Goal: Information Seeking & Learning: Compare options

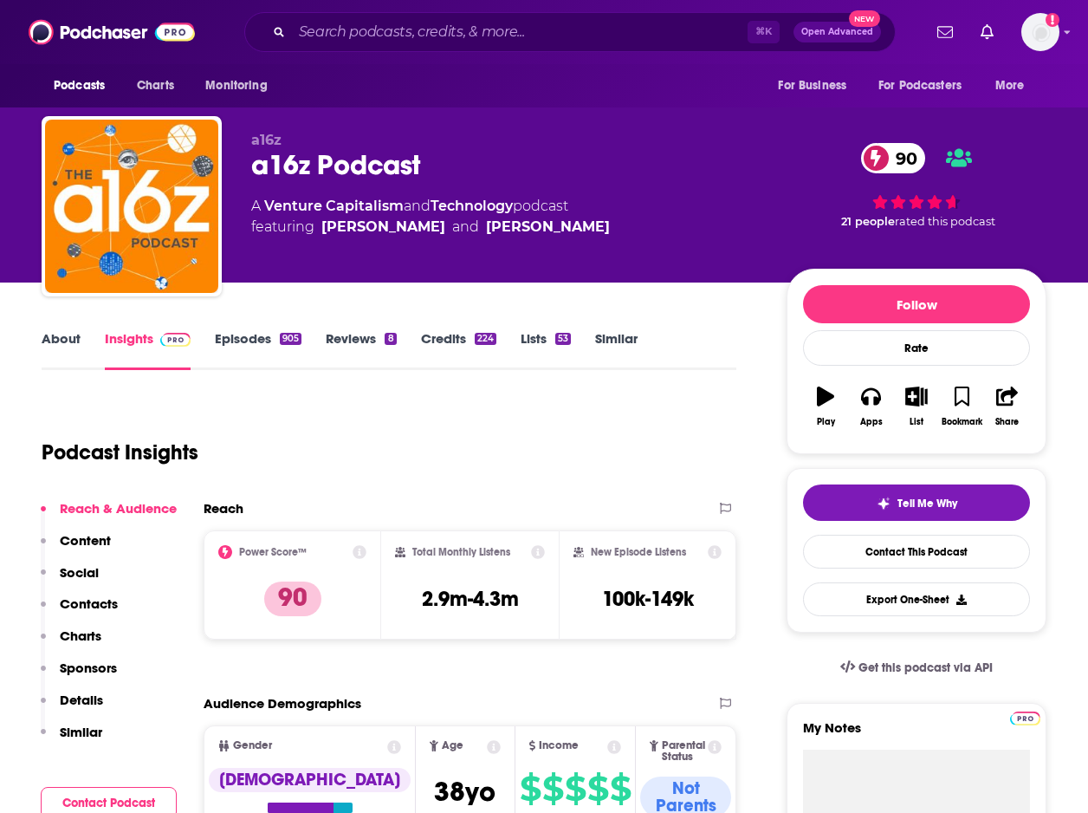
click at [261, 349] on link "Episodes 905" at bounding box center [258, 350] width 87 height 40
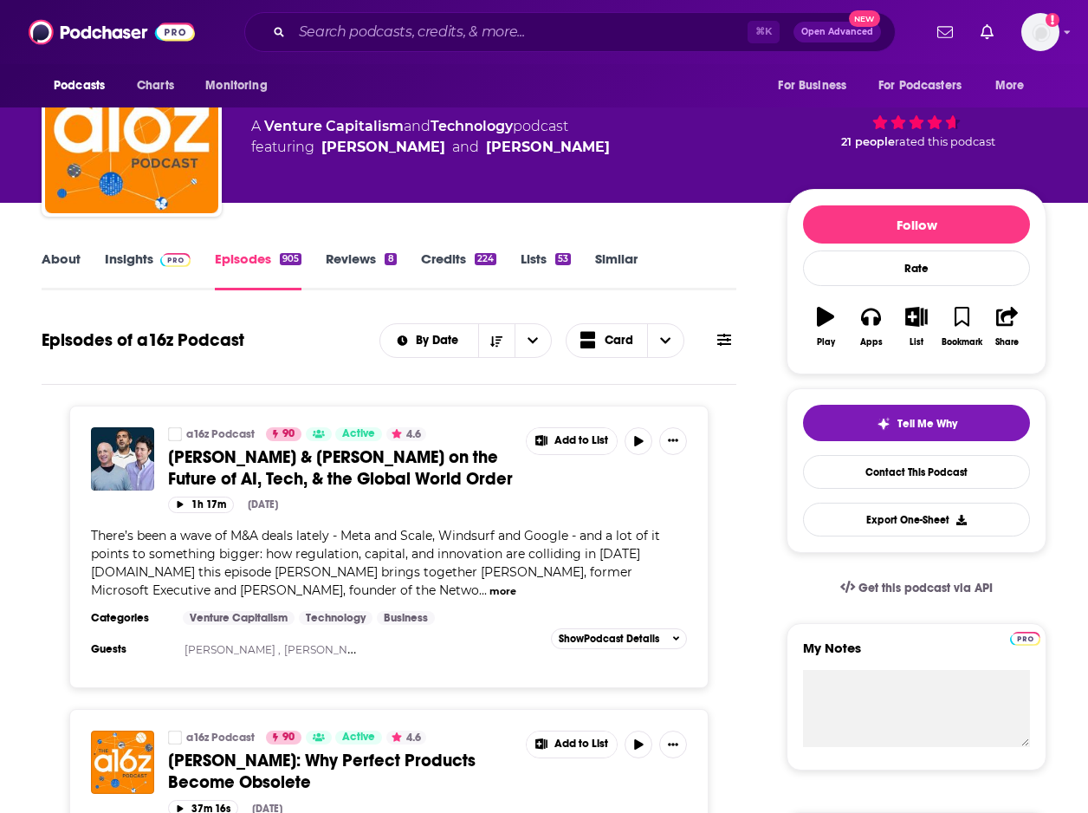
scroll to position [85, 0]
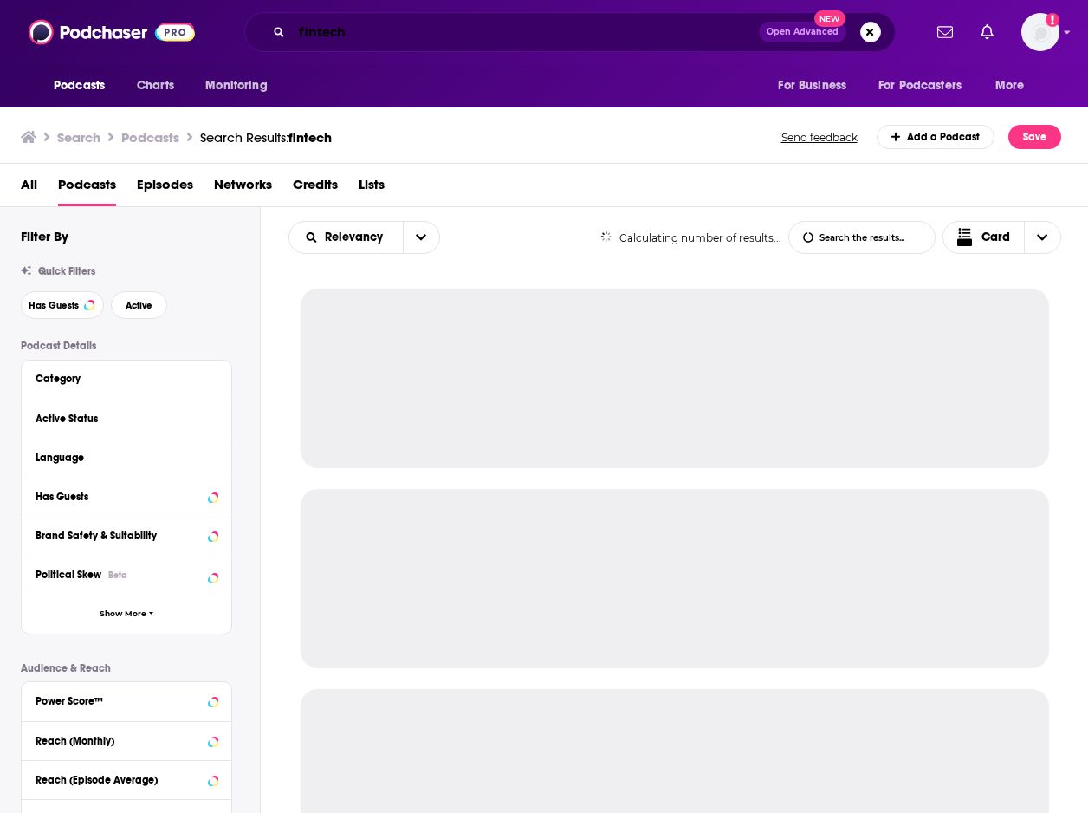
click at [599, 38] on input "fintech" at bounding box center [525, 32] width 467 height 28
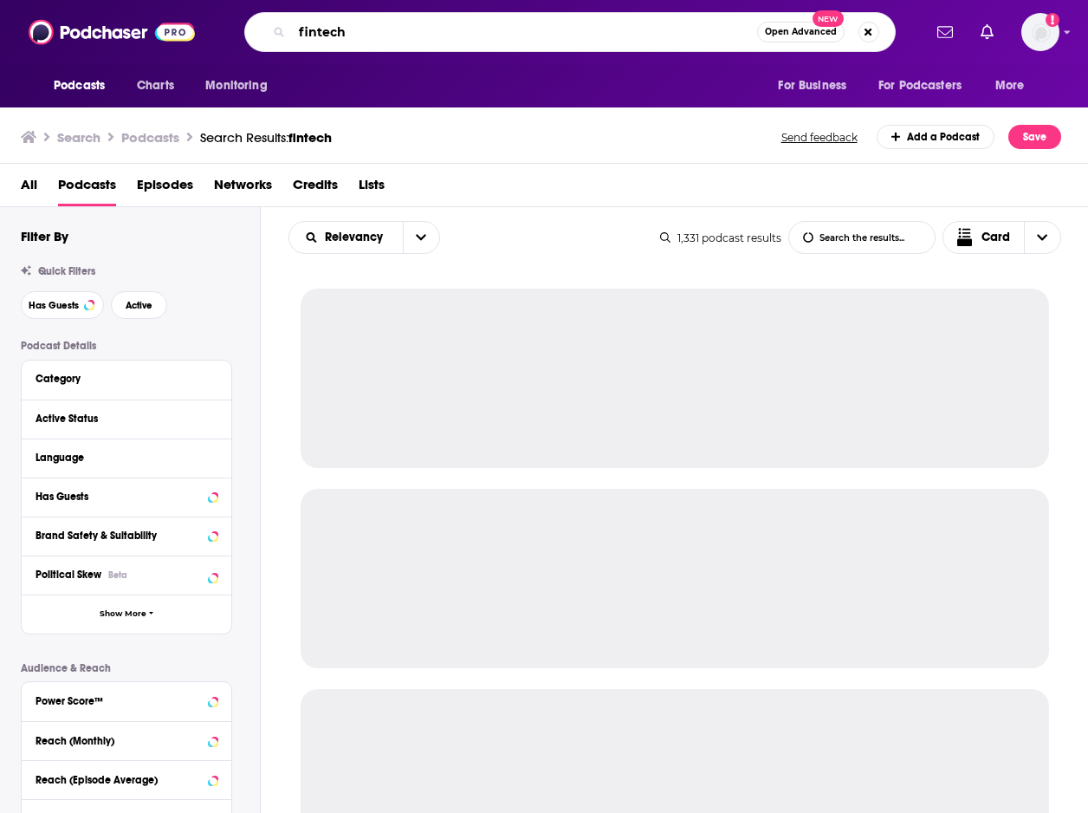
click at [599, 38] on input "fintech" at bounding box center [524, 32] width 465 height 28
paste input "Adventures in DevOps"
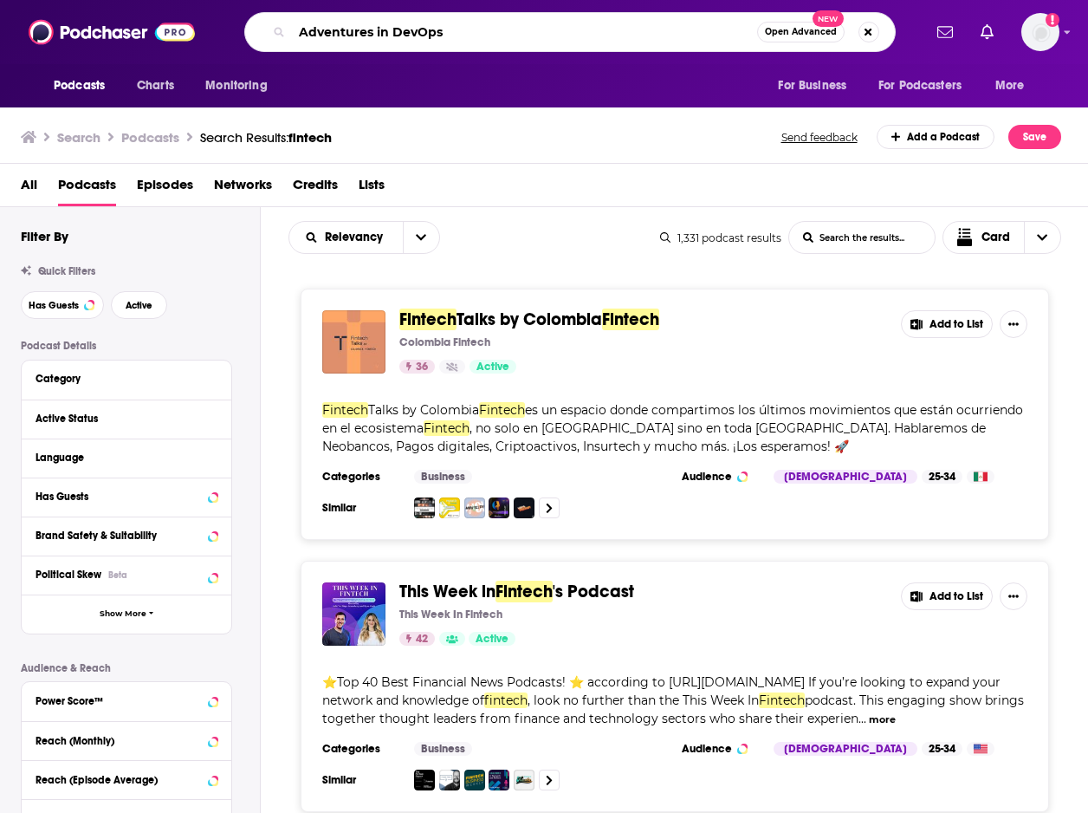
type input "Adventures in DevOps"
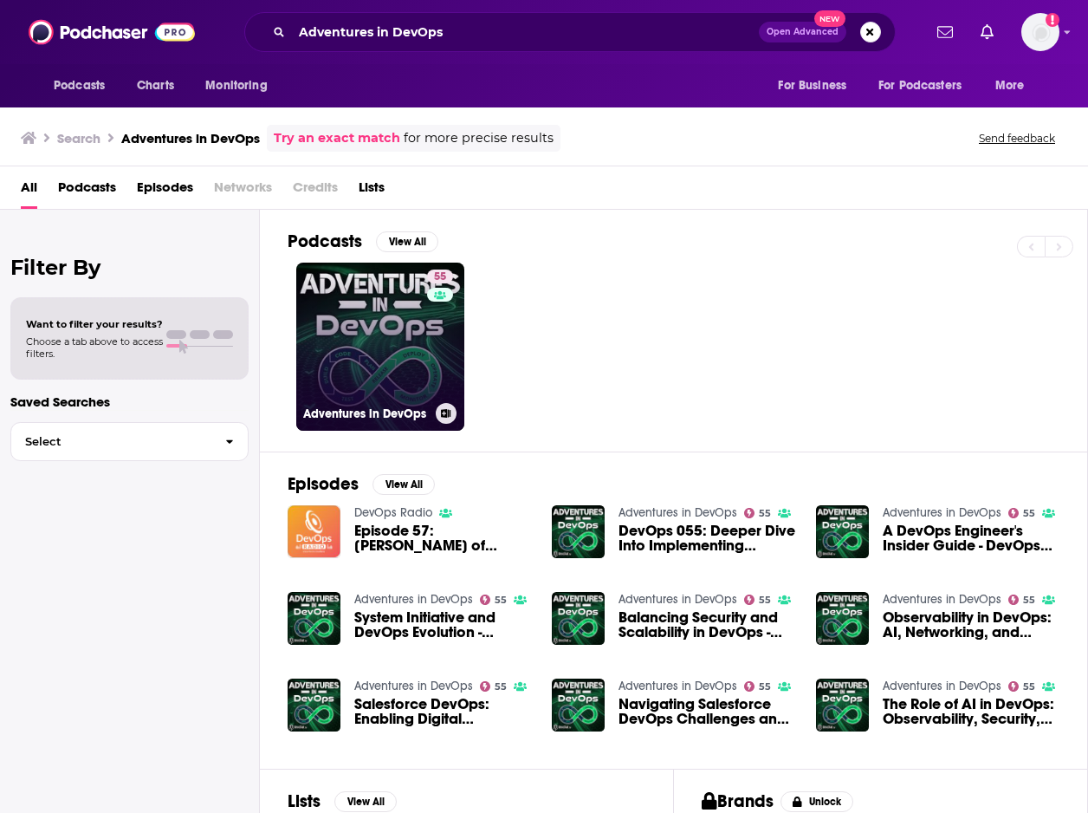
click at [404, 318] on link "55 Adventures in DevOps" at bounding box center [380, 346] width 168 height 168
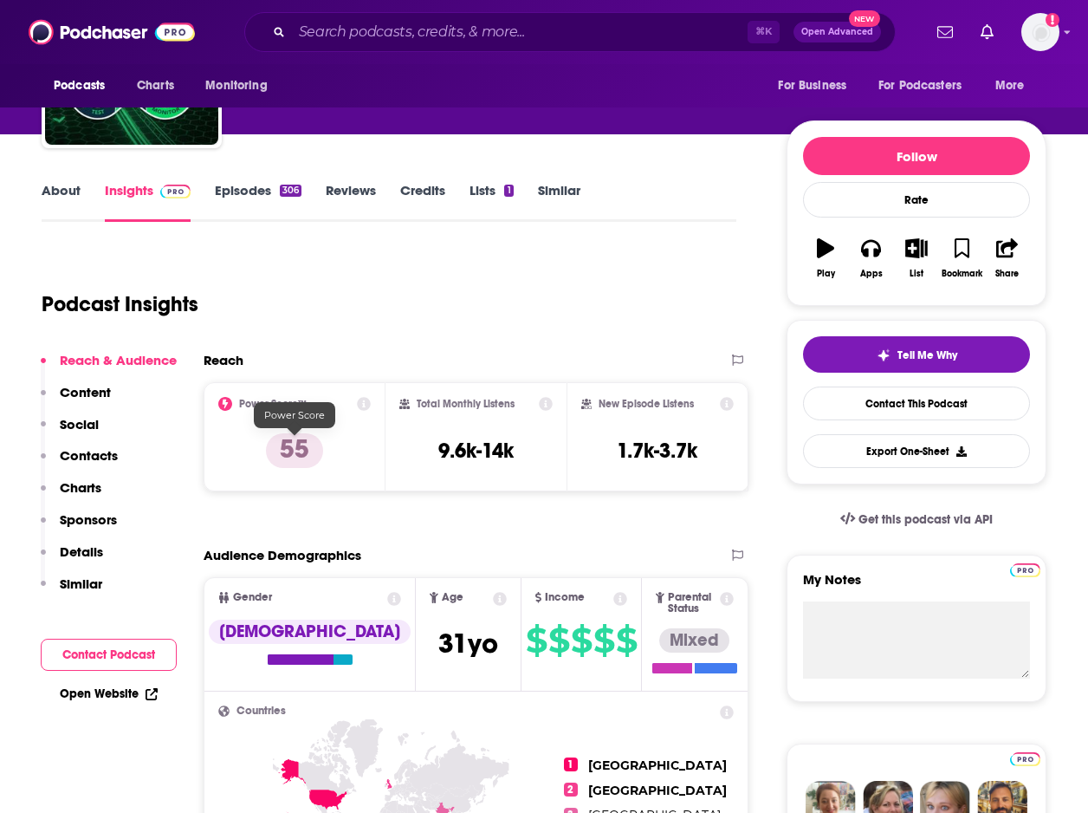
scroll to position [150, 0]
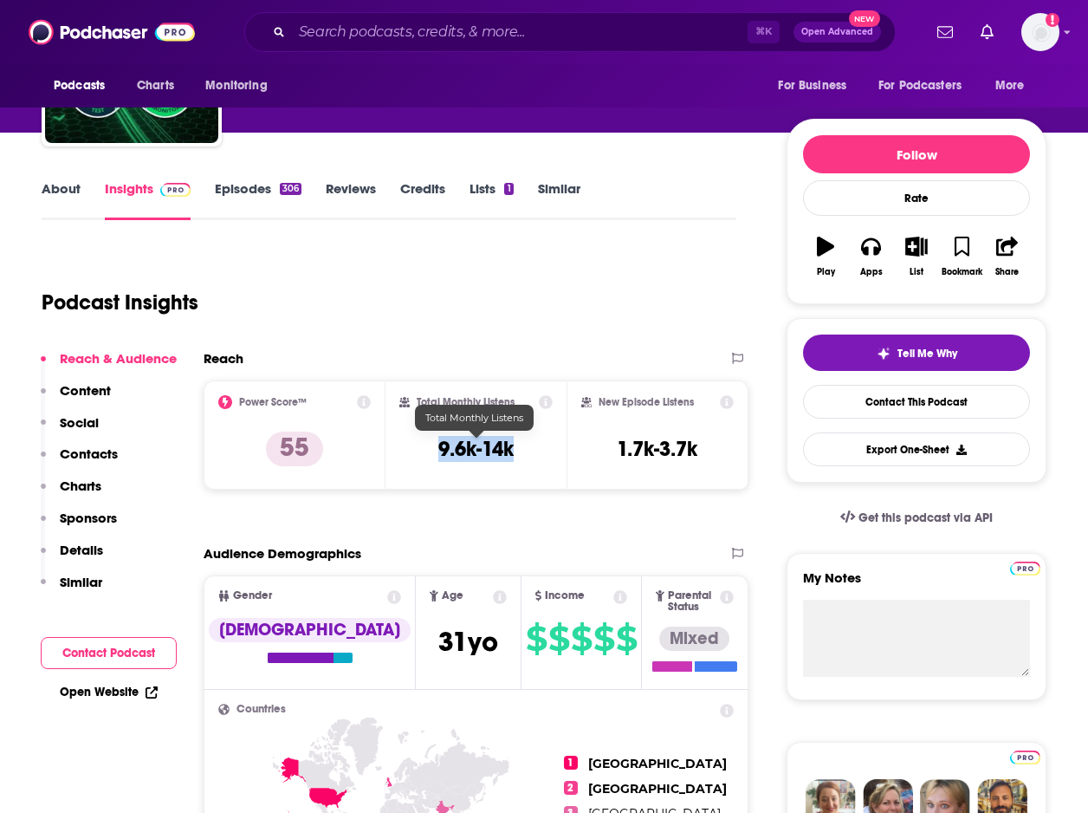
drag, startPoint x: 428, startPoint y: 447, endPoint x: 528, endPoint y: 447, distance: 99.6
click at [528, 447] on div "Total Monthly Listens 9.6k-14k" at bounding box center [476, 435] width 154 height 80
copy h3 "9.6k-14k"
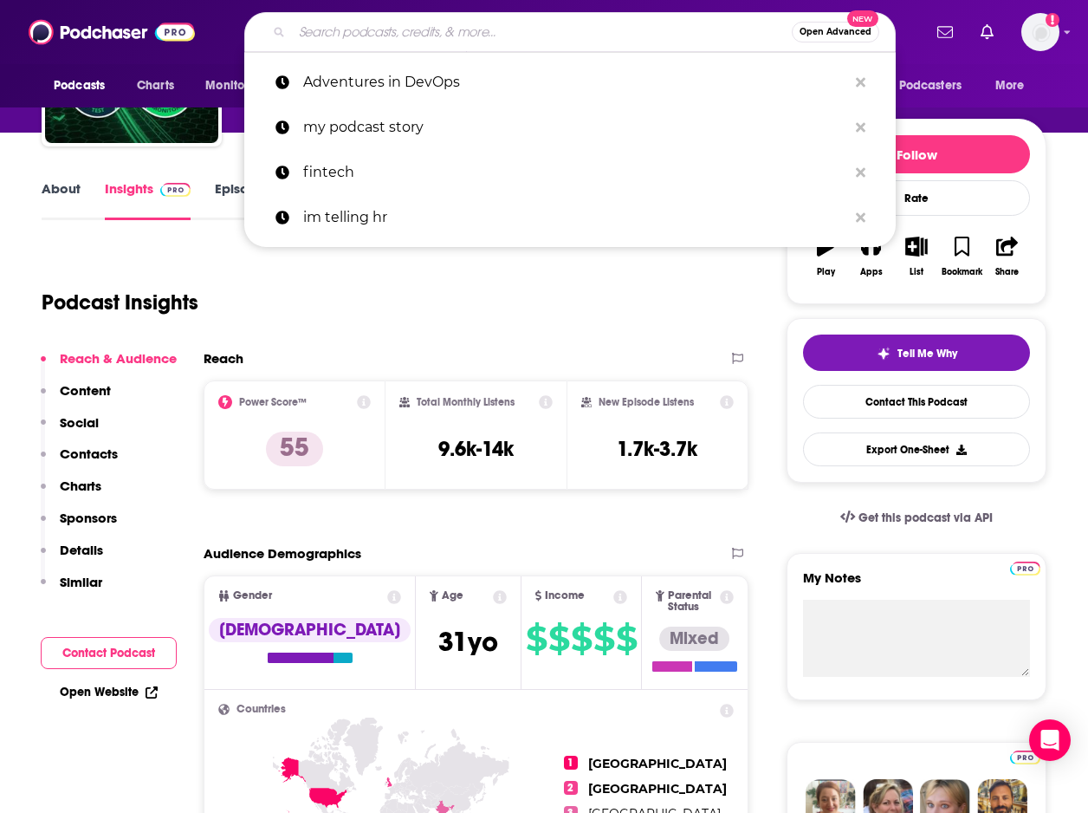
click at [437, 37] on input "Search podcasts, credits, & more..." at bounding box center [542, 32] width 500 height 28
paste input "Code Story"
type input "Code Story"
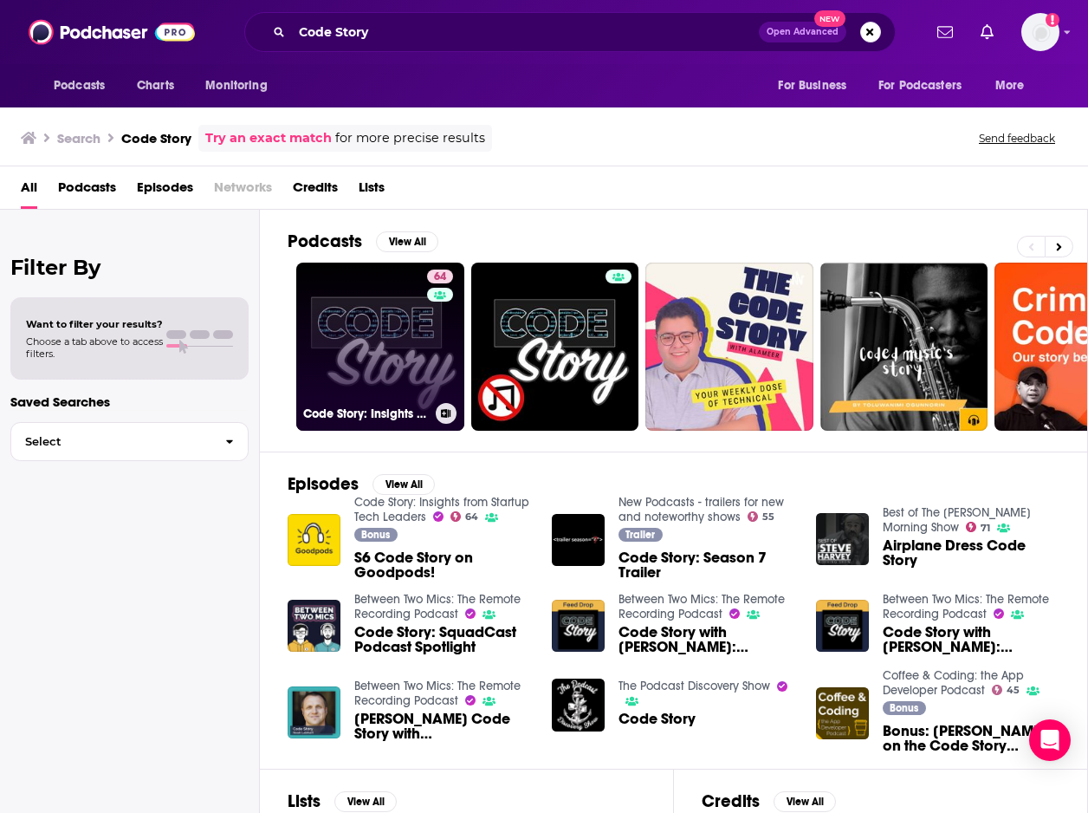
click at [338, 330] on link "64 Code Story: Insights from Startup Tech Leaders" at bounding box center [380, 346] width 168 height 168
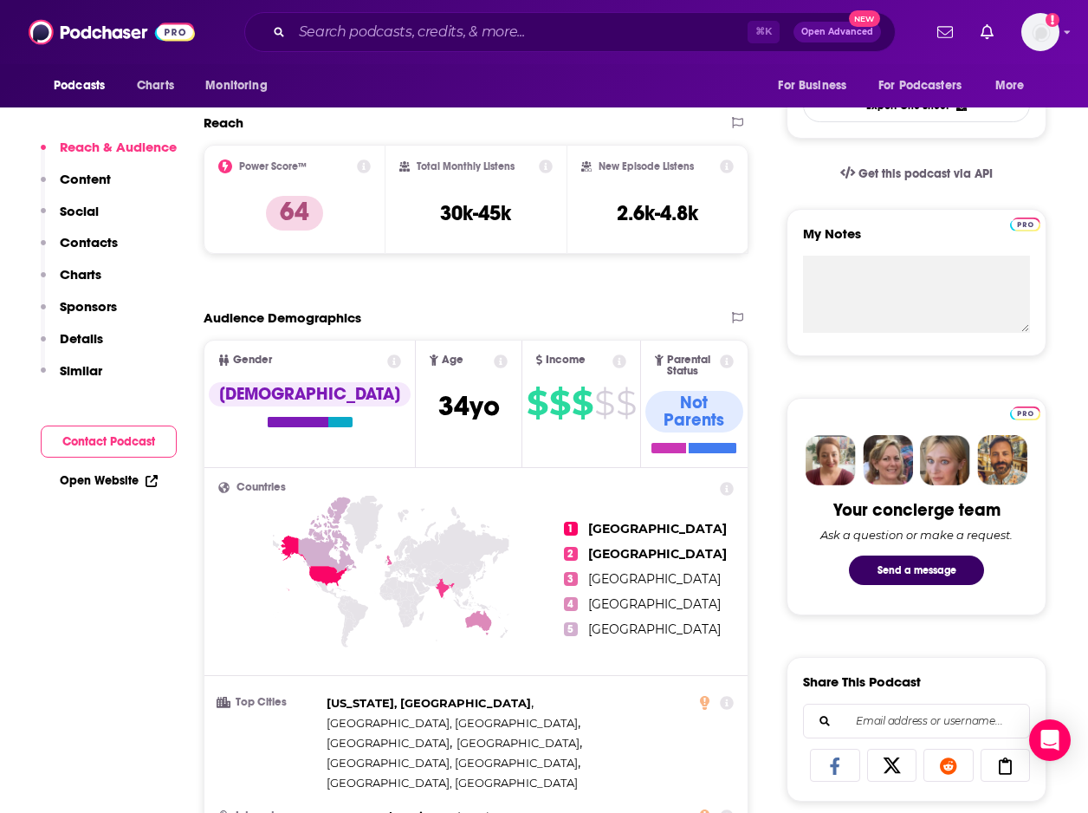
scroll to position [384, 0]
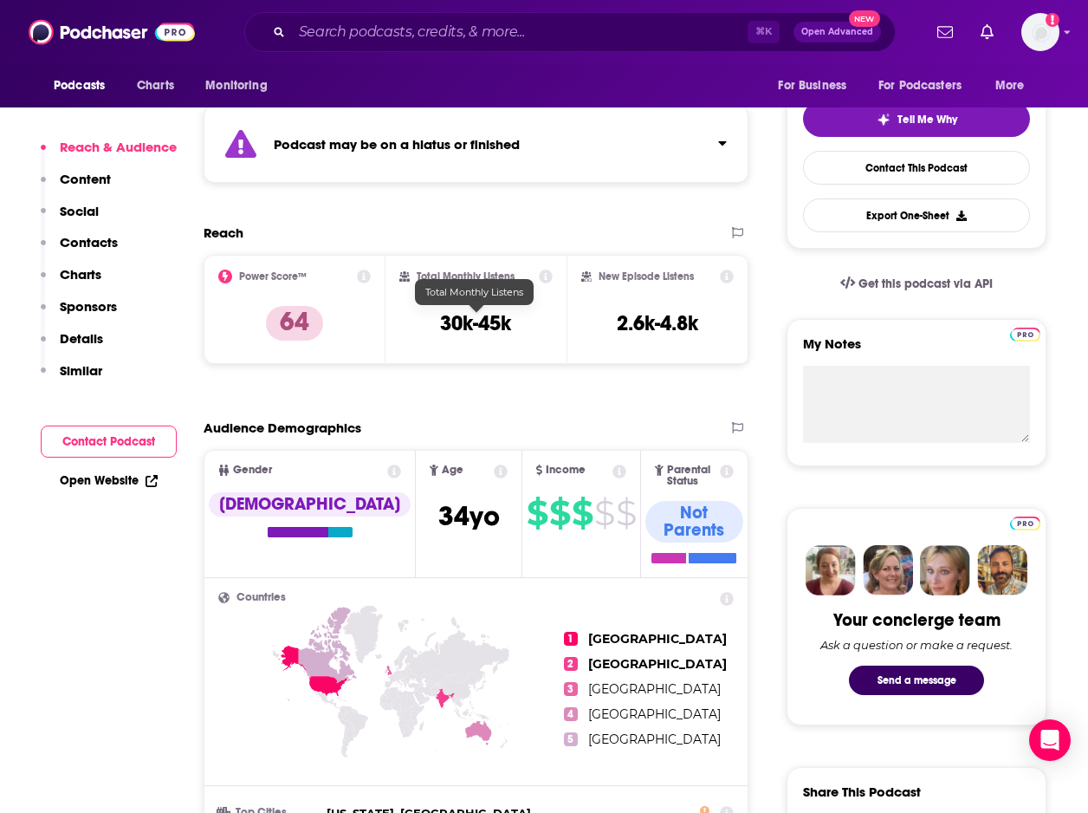
click at [450, 322] on h3 "30k-45k" at bounding box center [475, 323] width 71 height 26
drag, startPoint x: 441, startPoint y: 322, endPoint x: 543, endPoint y: 322, distance: 102.2
click at [543, 322] on div "Total Monthly Listens 30k-45k" at bounding box center [476, 309] width 154 height 80
copy h3 "30k-45k"
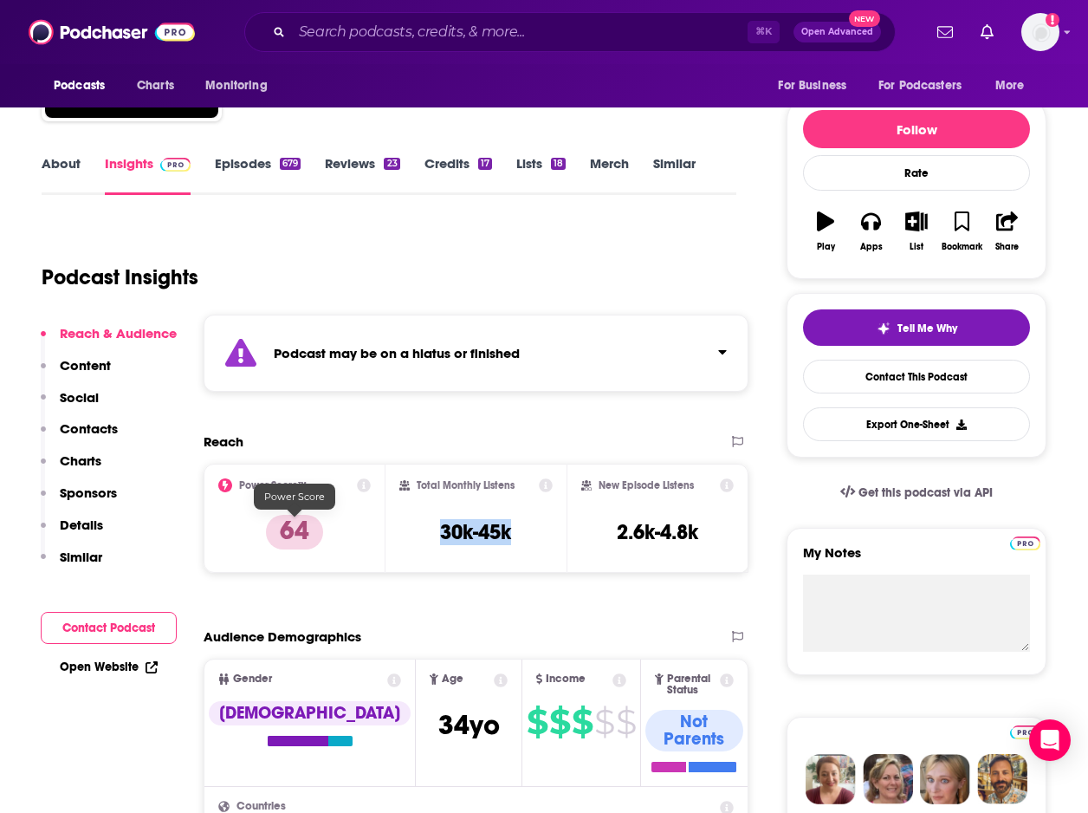
scroll to position [0, 0]
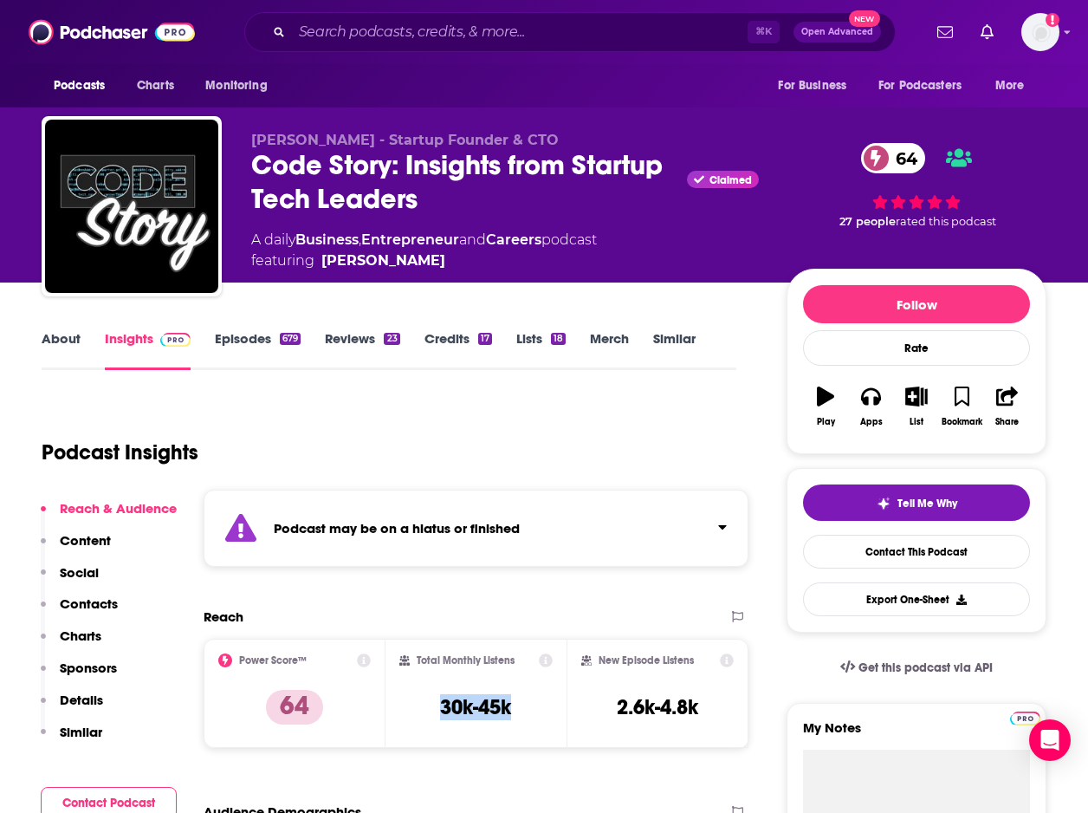
click at [254, 347] on link "Episodes 679" at bounding box center [258, 350] width 86 height 40
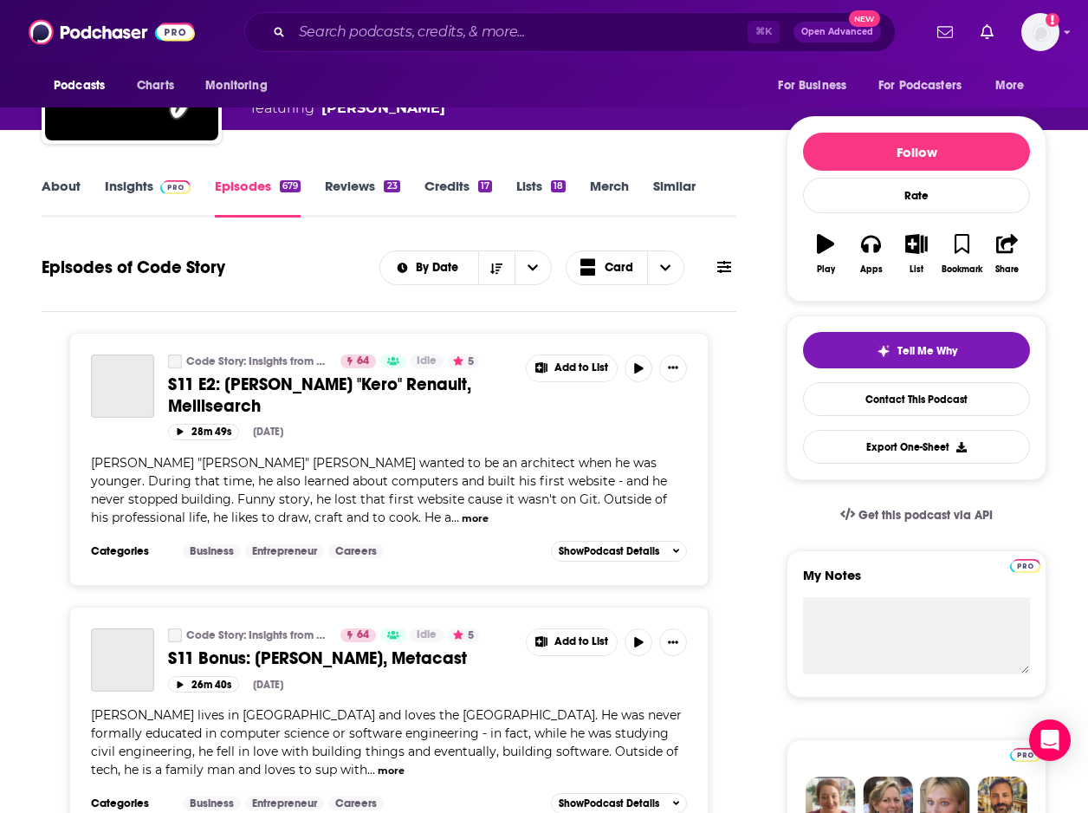
scroll to position [166, 0]
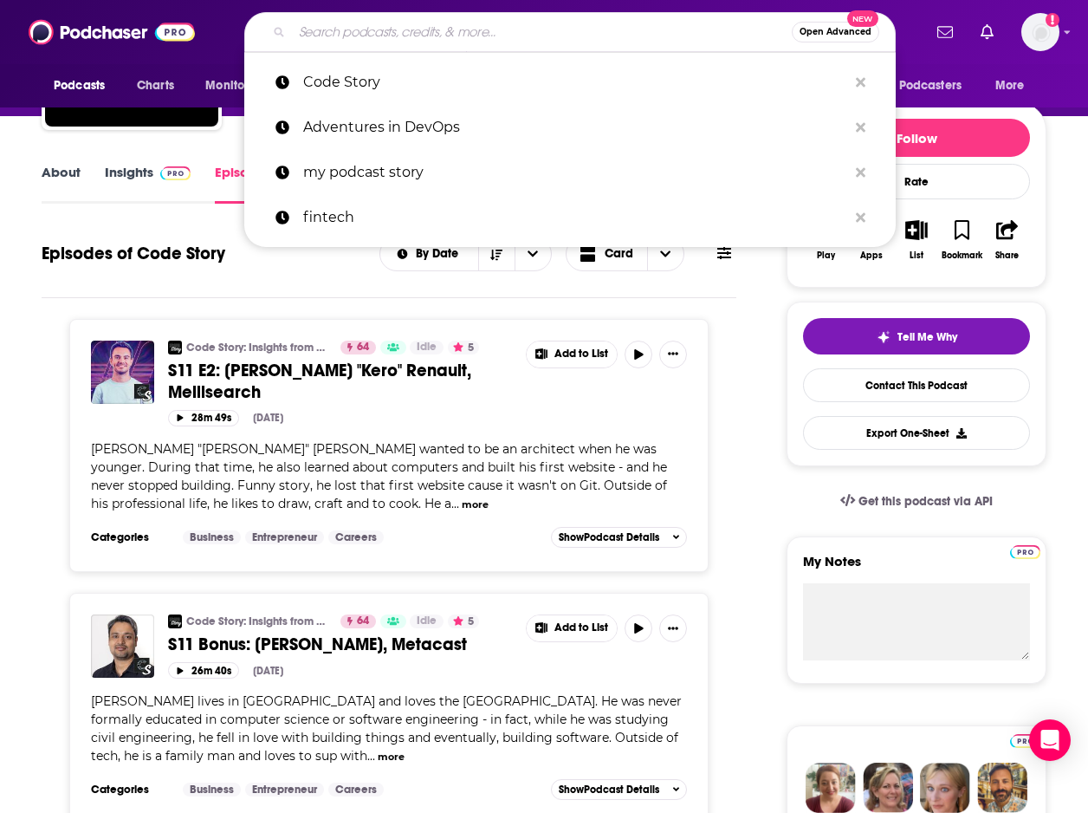
click at [371, 35] on input "Search podcasts, credits, & more..." at bounding box center [542, 32] width 500 height 28
paste input "Coder Radio"
type input "Coder Radio"
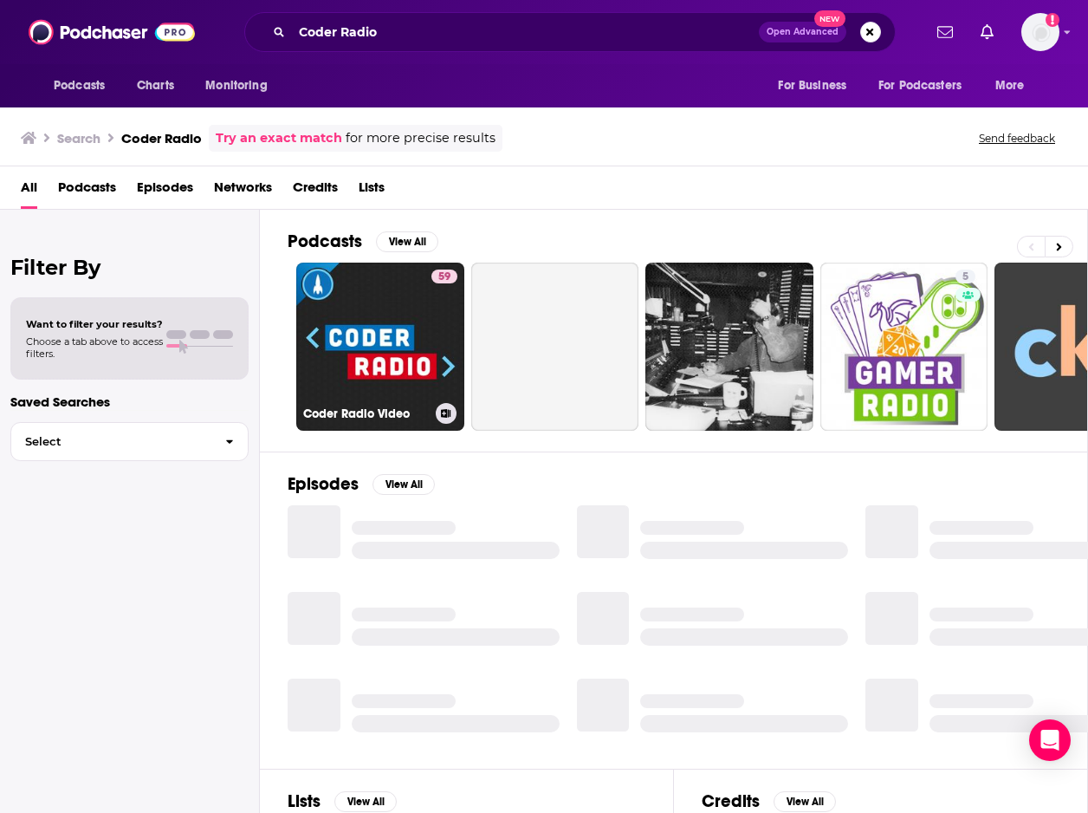
click at [366, 305] on link "59 Coder Radio Video" at bounding box center [380, 346] width 168 height 168
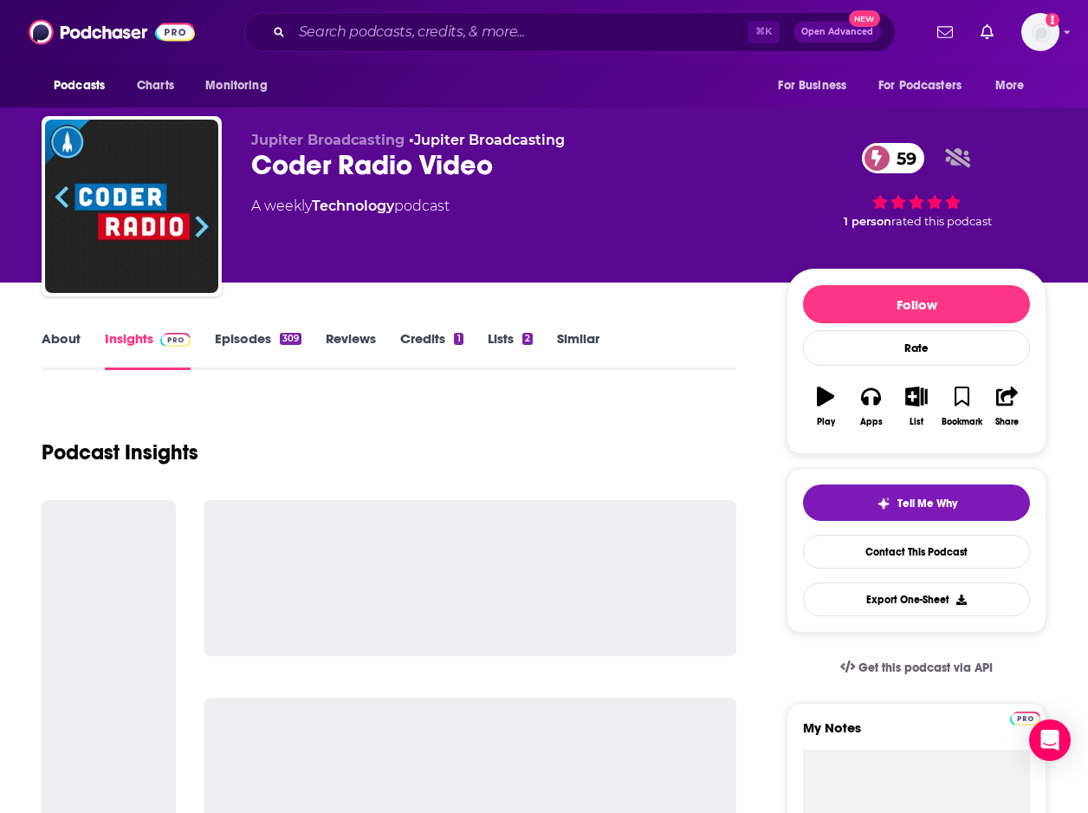
click at [265, 346] on link "Episodes 309" at bounding box center [258, 350] width 87 height 40
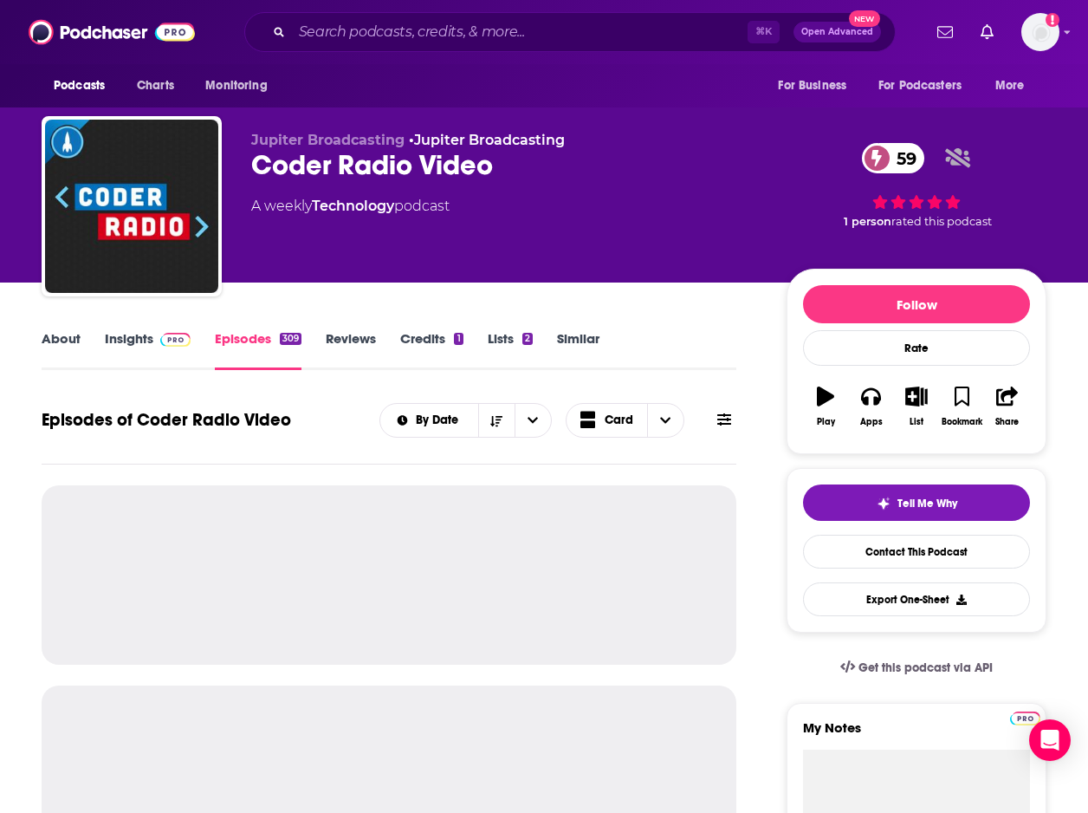
click at [177, 341] on img at bounding box center [175, 340] width 30 height 14
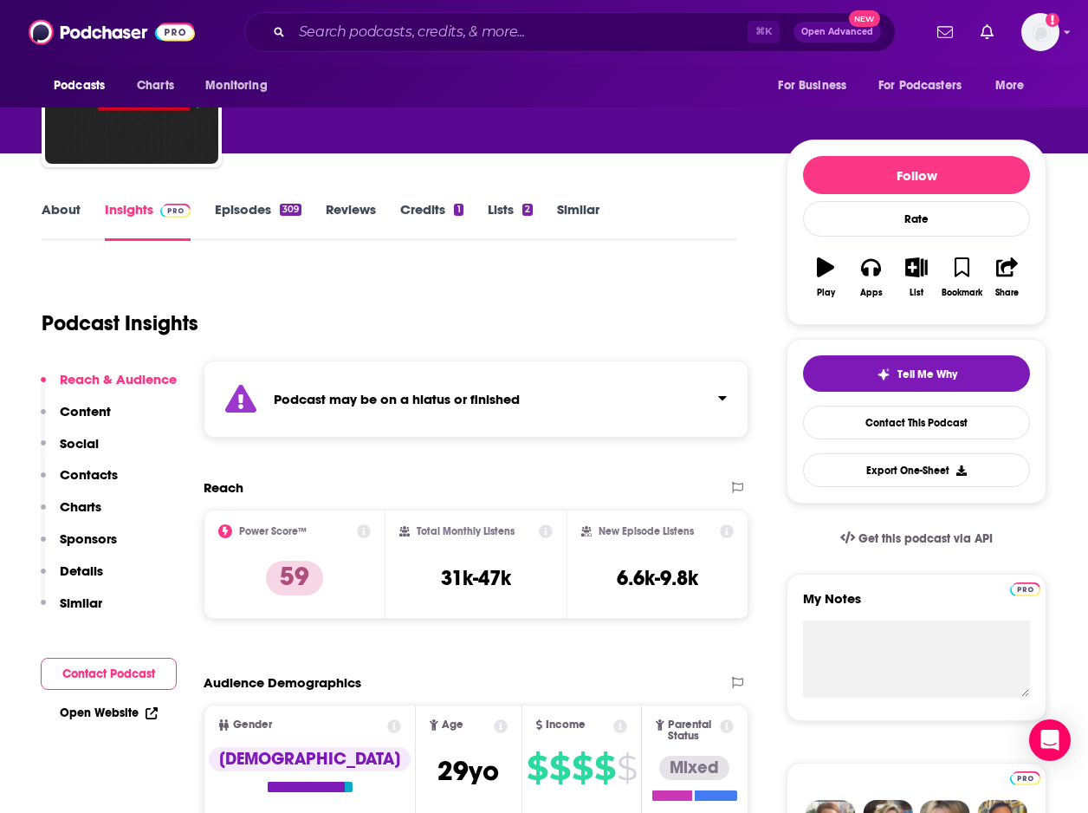
scroll to position [247, 0]
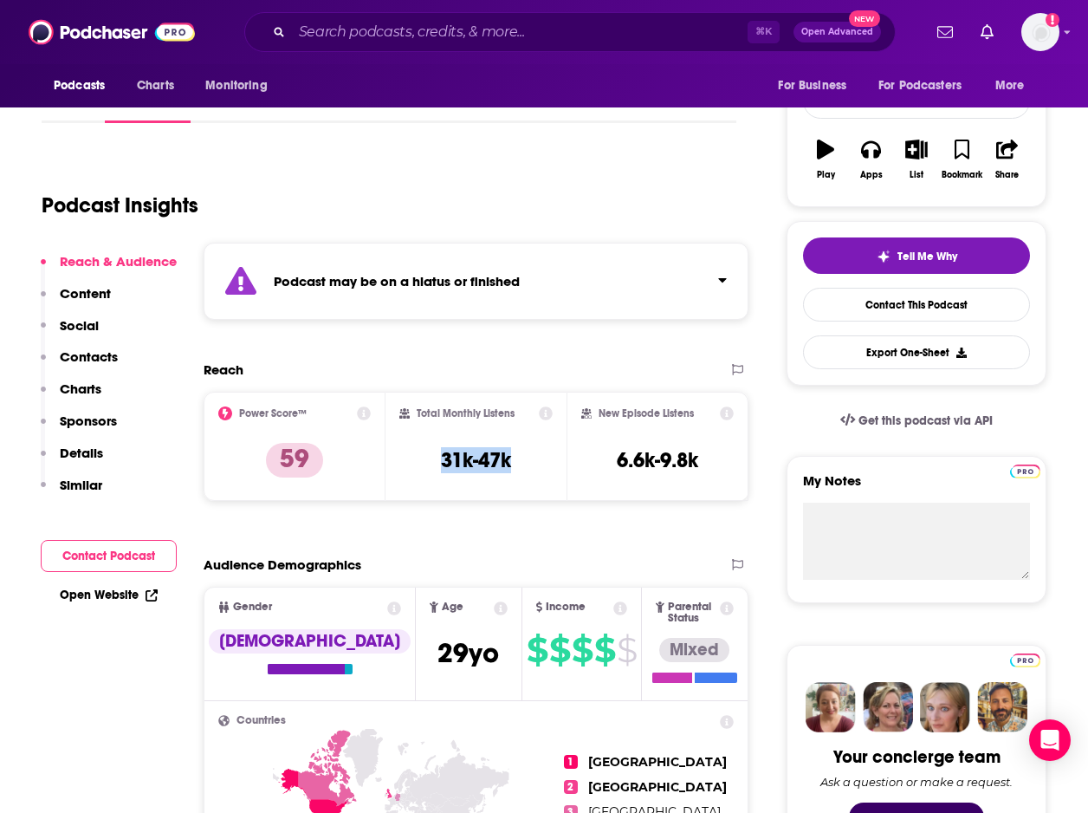
drag, startPoint x: 421, startPoint y: 465, endPoint x: 543, endPoint y: 465, distance: 122.1
click at [543, 465] on div "Total Monthly Listens 31k-47k" at bounding box center [476, 446] width 154 height 80
copy h3 "31k-47k"
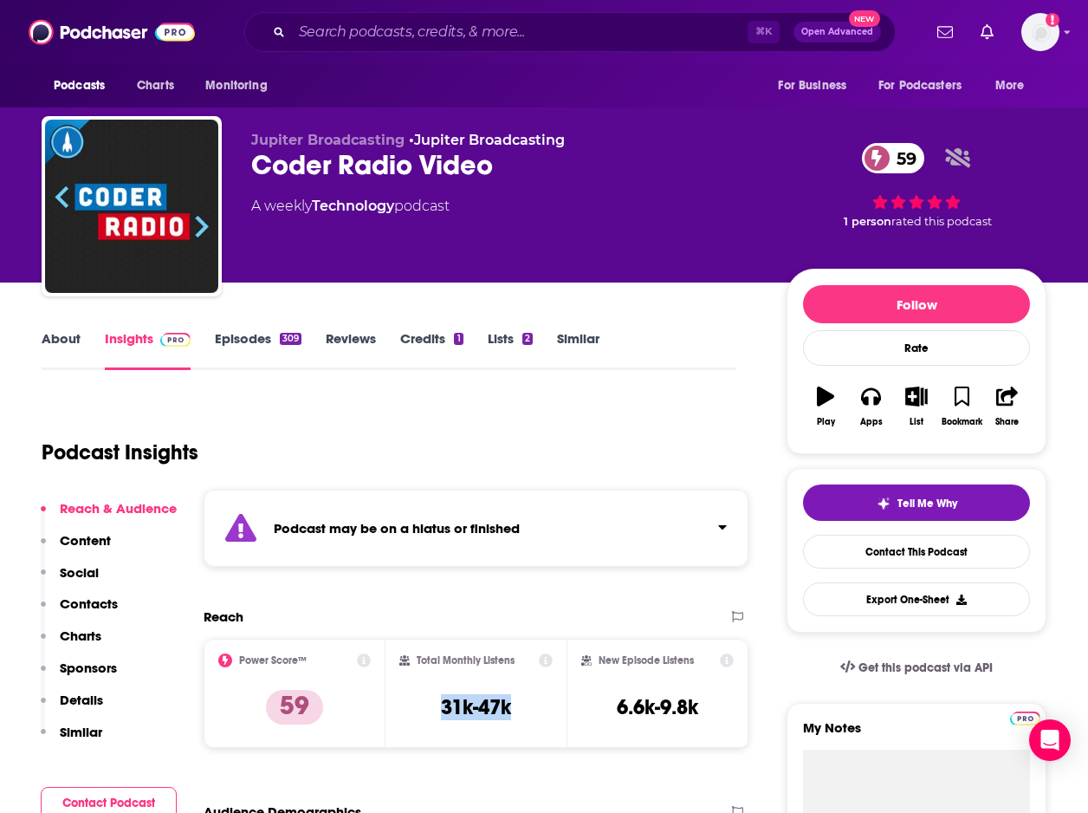
click at [274, 335] on link "Episodes 309" at bounding box center [258, 350] width 87 height 40
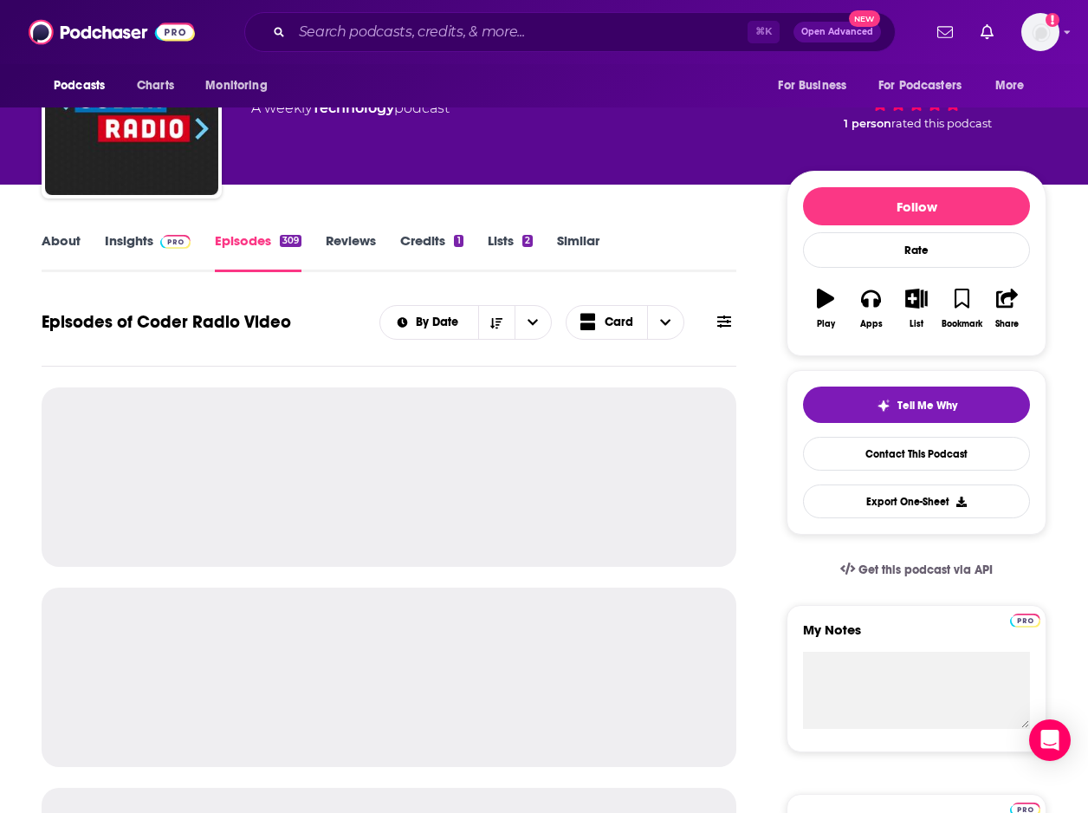
scroll to position [116, 0]
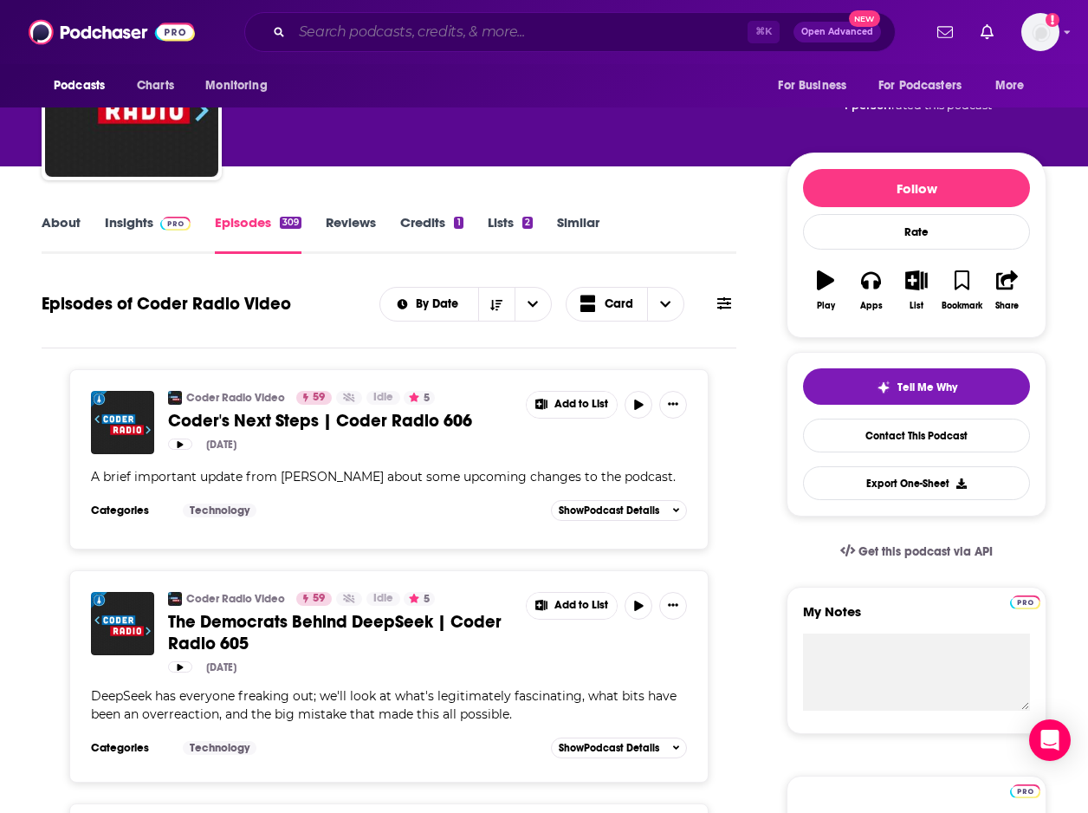
click at [308, 30] on input "Search podcasts, credits, & more..." at bounding box center [520, 32] width 456 height 28
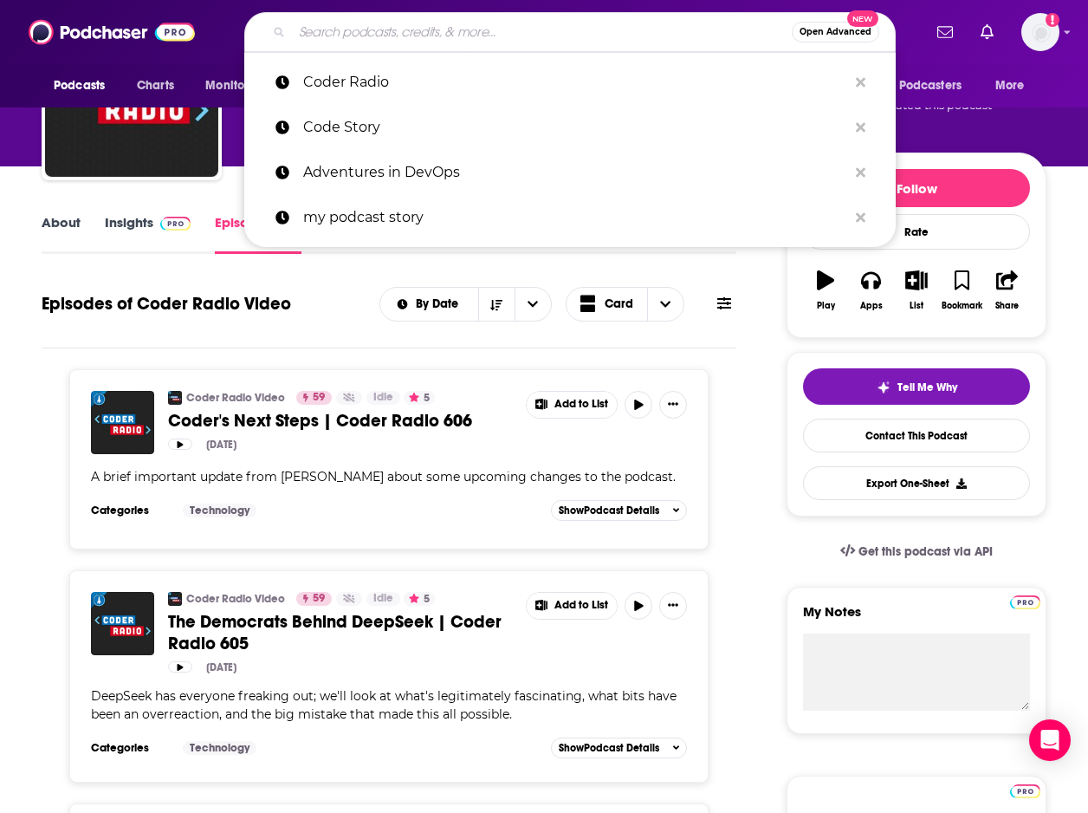
paste input "Course Report"
type input "Course Report"
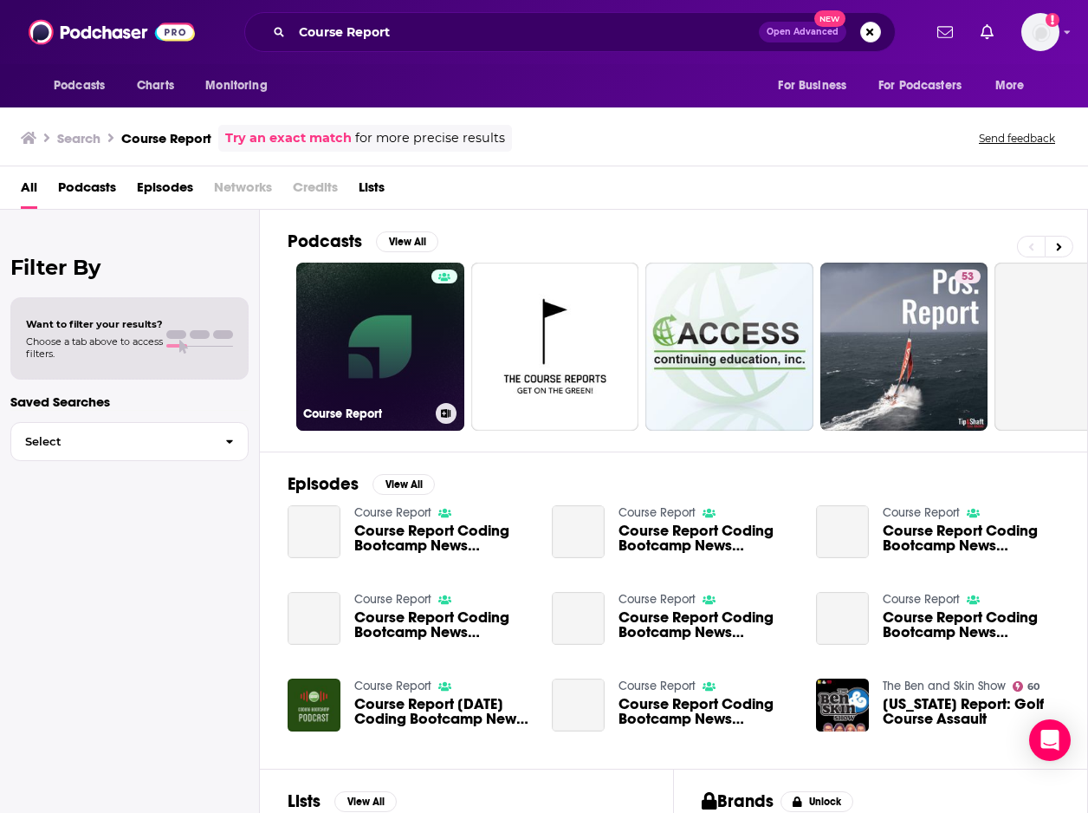
click at [391, 344] on link "Course Report" at bounding box center [380, 346] width 168 height 168
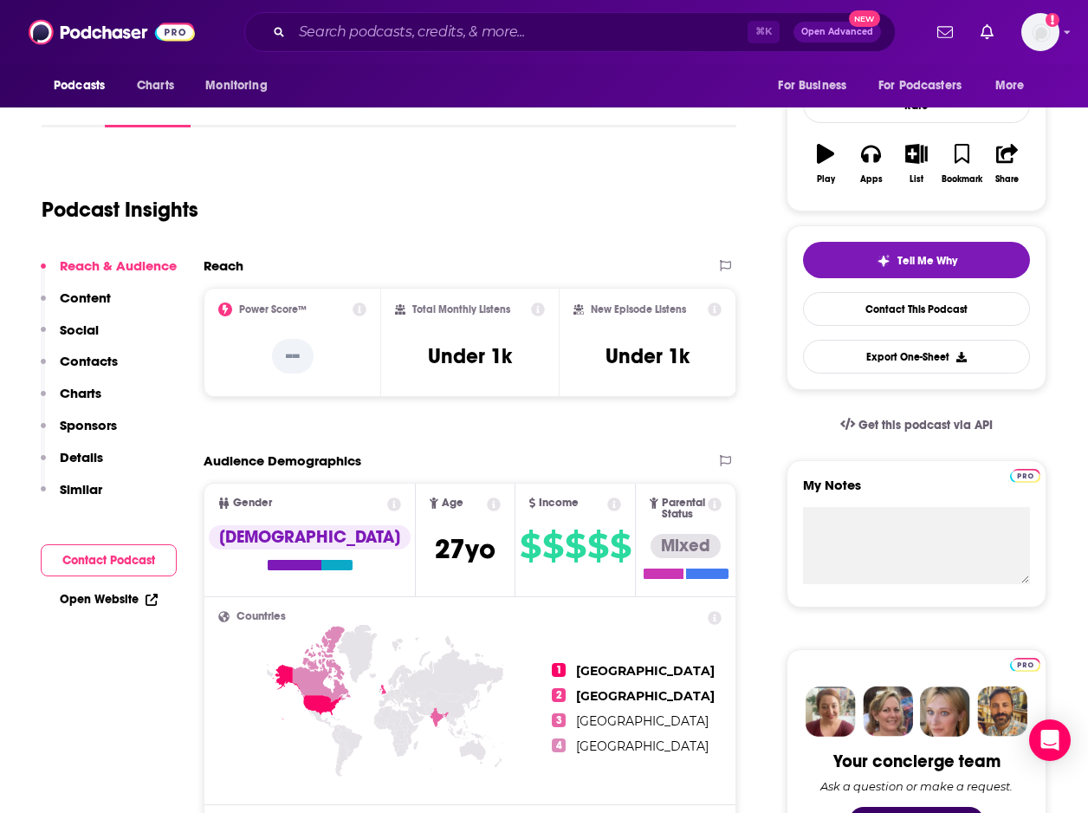
scroll to position [181, 0]
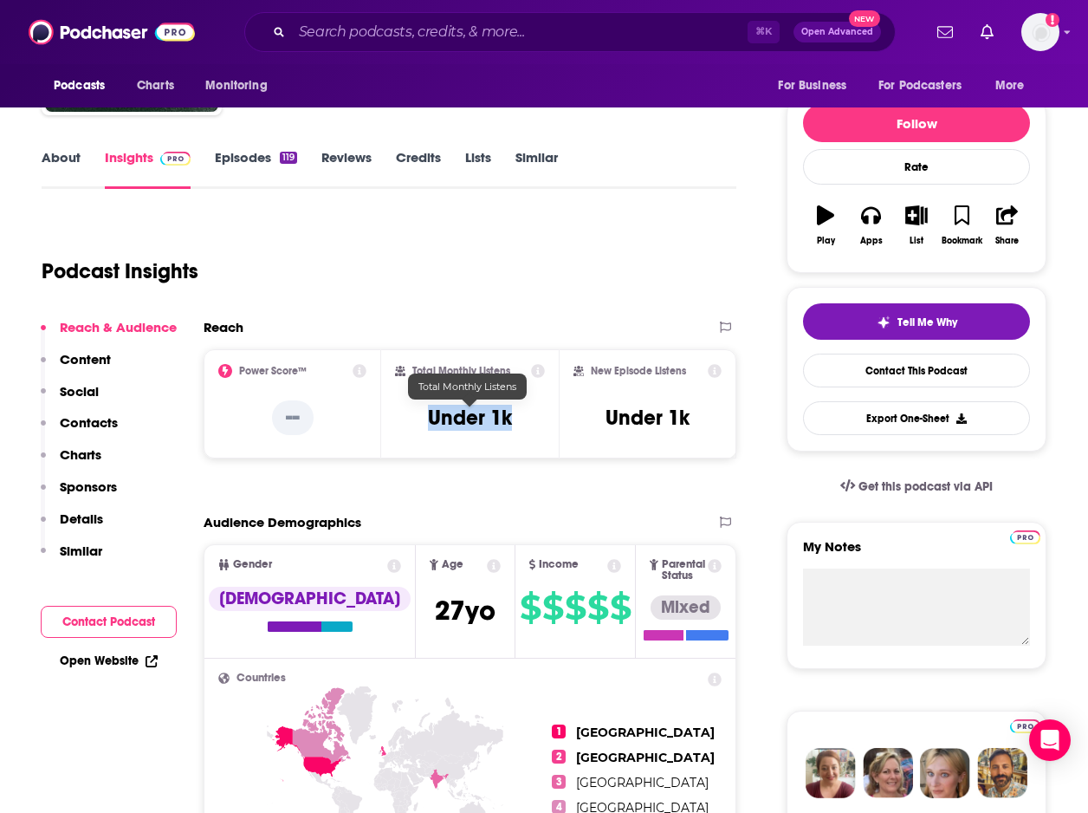
drag, startPoint x: 519, startPoint y: 418, endPoint x: 428, endPoint y: 418, distance: 91.0
click at [428, 418] on div "Total Monthly Listens Under 1k" at bounding box center [470, 404] width 150 height 80
copy h3 "Under 1k"
click at [649, 35] on input "Search podcasts, credits, & more..." at bounding box center [520, 32] width 456 height 28
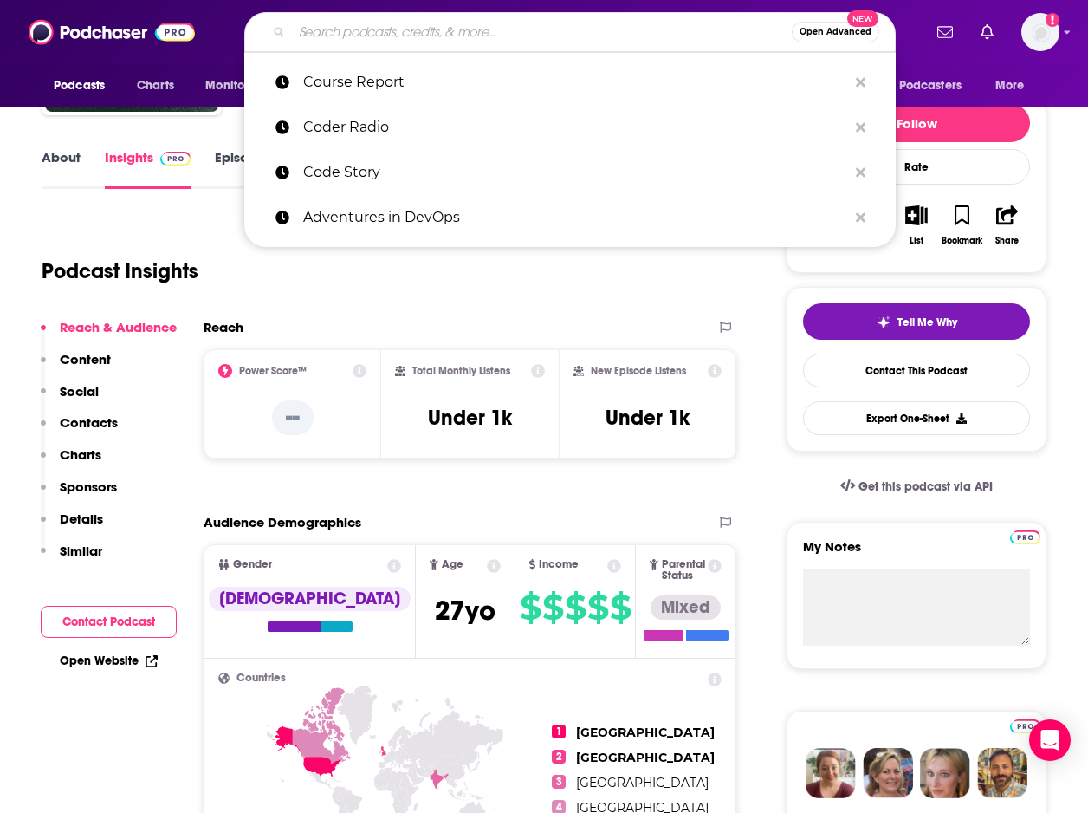
paste input "Data Stack Show"
type input "Data Stack Show"
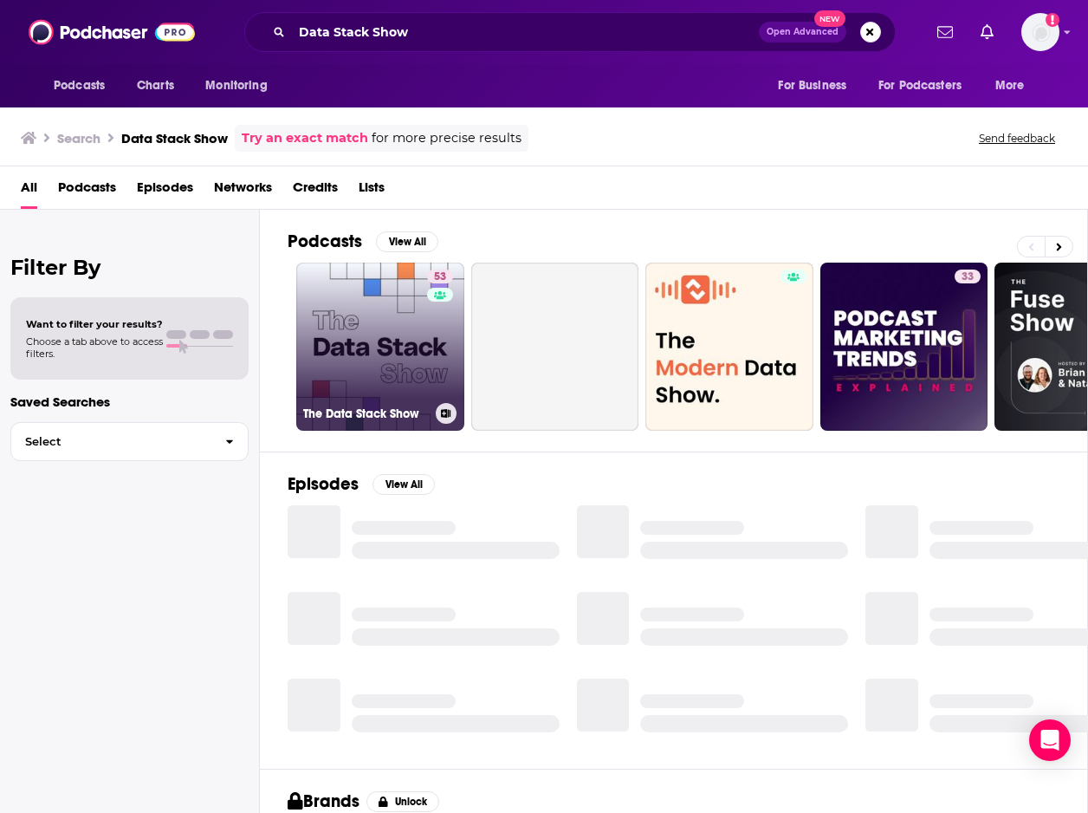
click at [418, 318] on link "53 The Data Stack Show" at bounding box center [380, 346] width 168 height 168
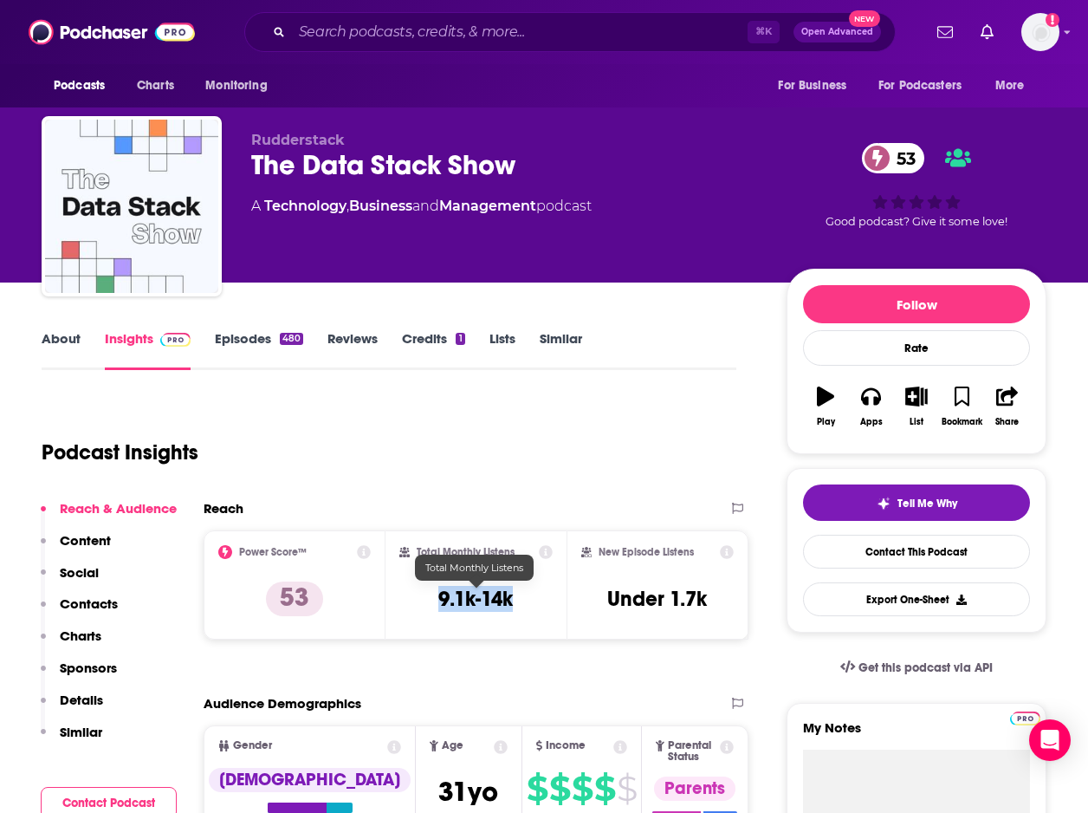
drag, startPoint x: 442, startPoint y: 594, endPoint x: 522, endPoint y: 594, distance: 80.6
click at [522, 594] on div "Total Monthly Listens 9.1k-14k" at bounding box center [476, 585] width 154 height 80
copy h3 "9.1k-14k"
click at [570, 37] on input "Search podcasts, credits, & more..." at bounding box center [520, 32] width 456 height 28
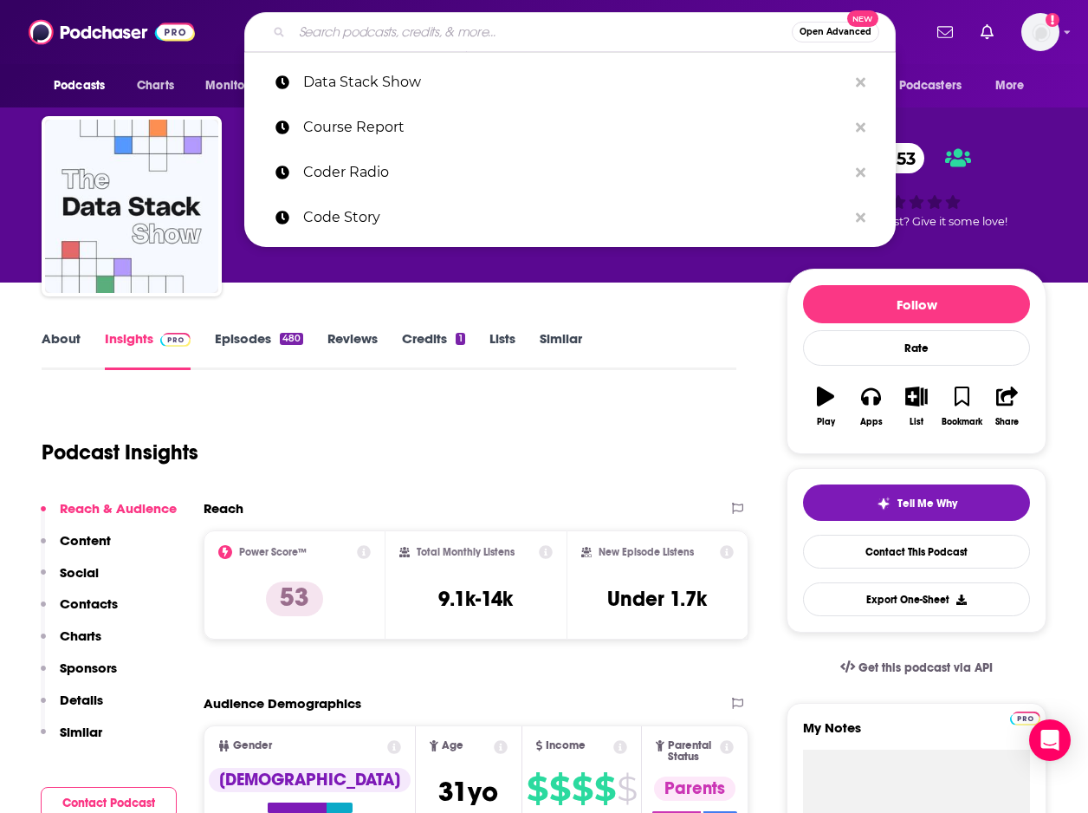
paste input "The New Stack"
type input "The New Stack"
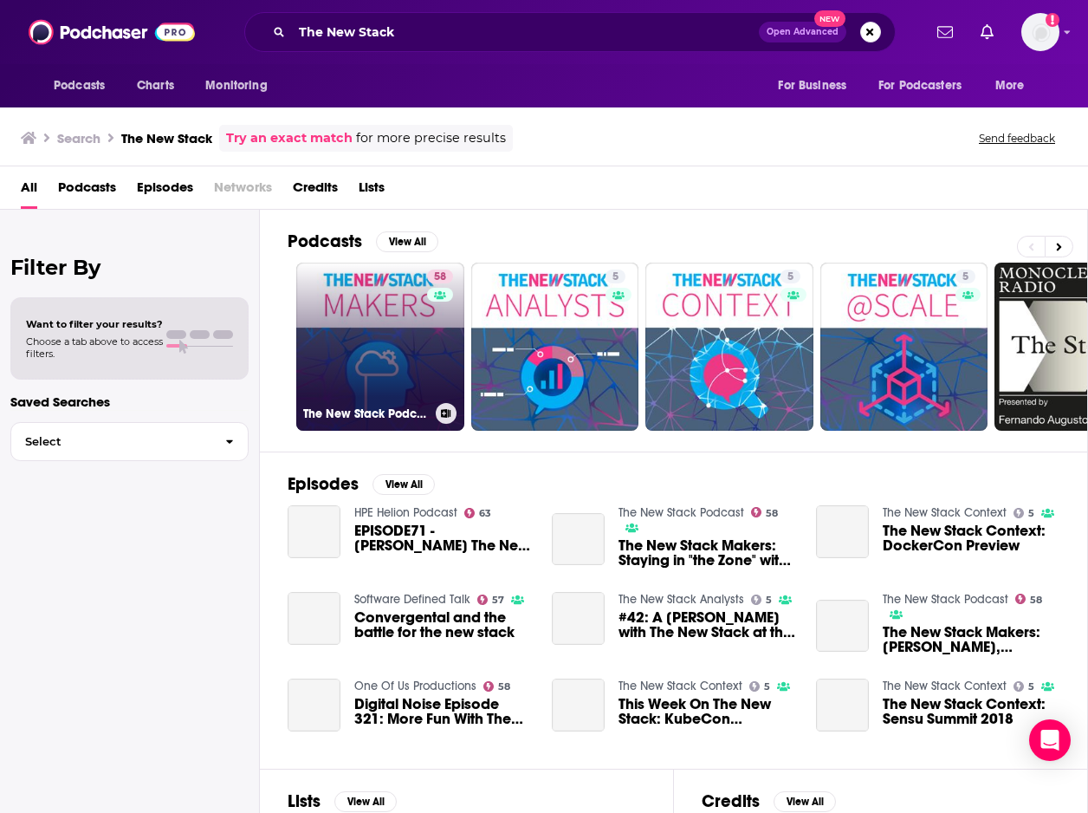
click at [371, 367] on link "58 The New Stack Podcast" at bounding box center [380, 346] width 168 height 168
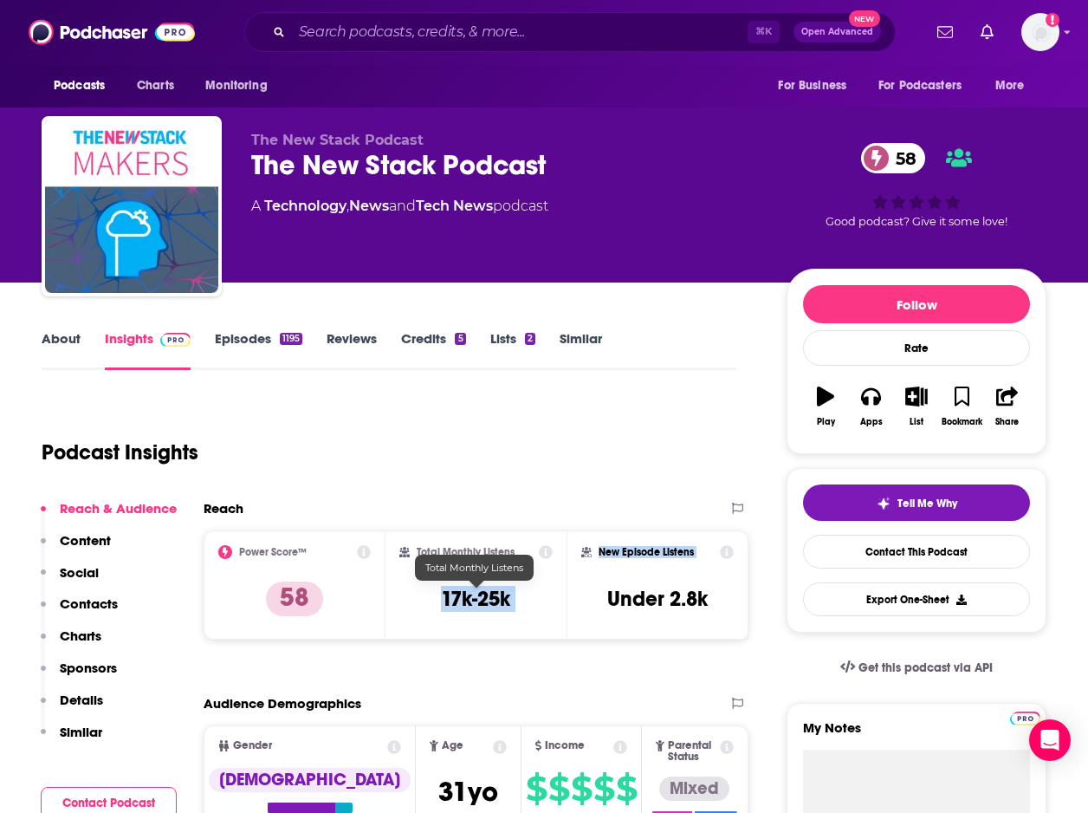
drag, startPoint x: 431, startPoint y: 595, endPoint x: 580, endPoint y: 594, distance: 148.1
click at [580, 594] on div "Power Score™ 58 Total Monthly Listens 17k-25k New Episode Listens Under 2.8k" at bounding box center [476, 584] width 545 height 109
copy div "17k-25k New Episode Listens"
click at [484, 576] on div "Total Monthly Listens 17k-25k" at bounding box center [476, 585] width 154 height 80
copy h3 "17k-25k"
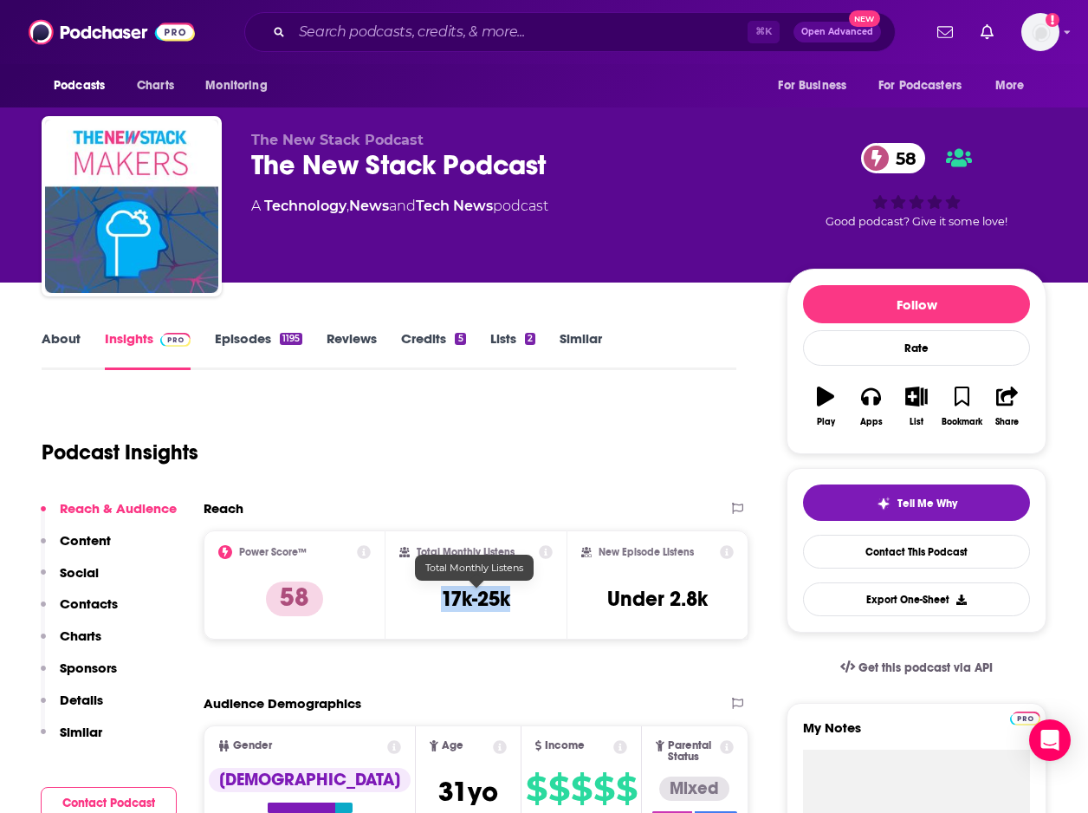
drag, startPoint x: 535, startPoint y: 594, endPoint x: 441, endPoint y: 593, distance: 93.6
click at [441, 593] on div "Total Monthly Listens 17k-25k" at bounding box center [476, 585] width 154 height 80
